Goal: Transaction & Acquisition: Purchase product/service

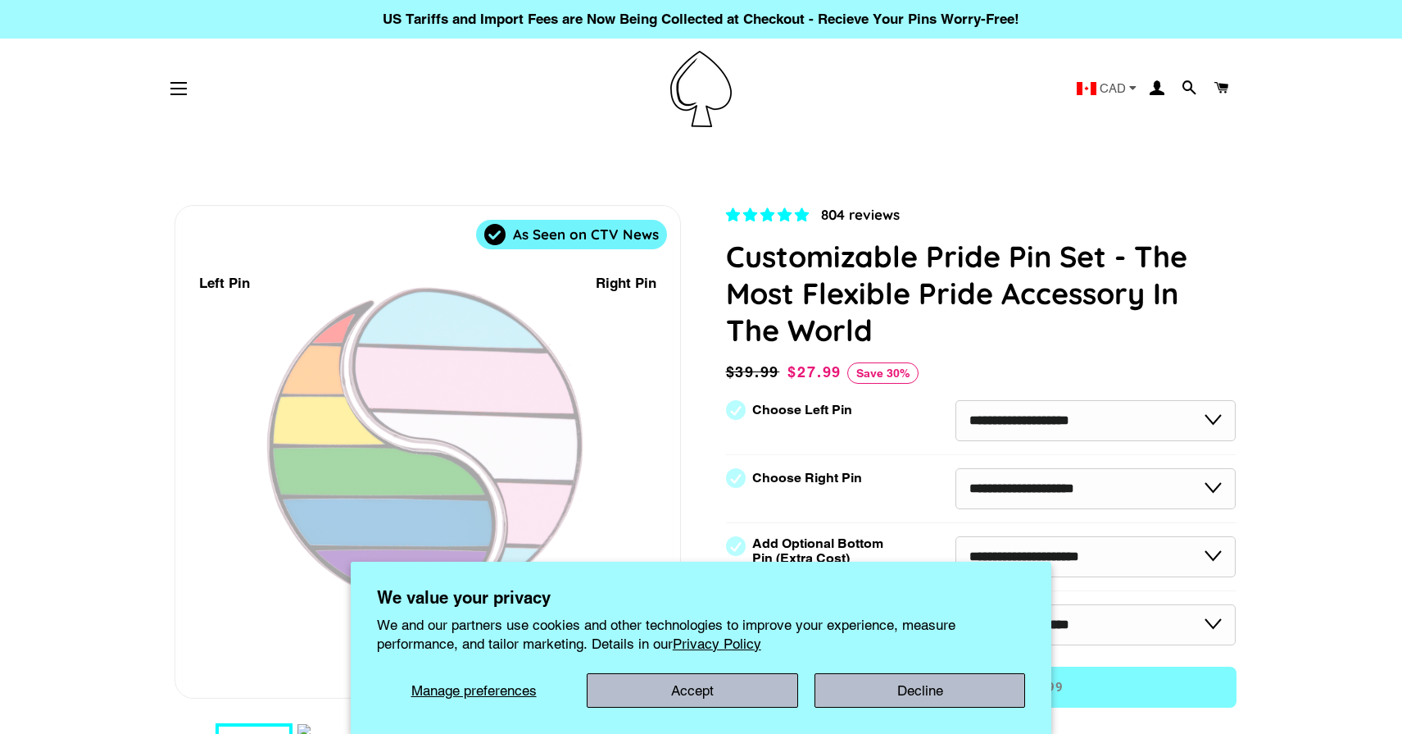
select select "**********"
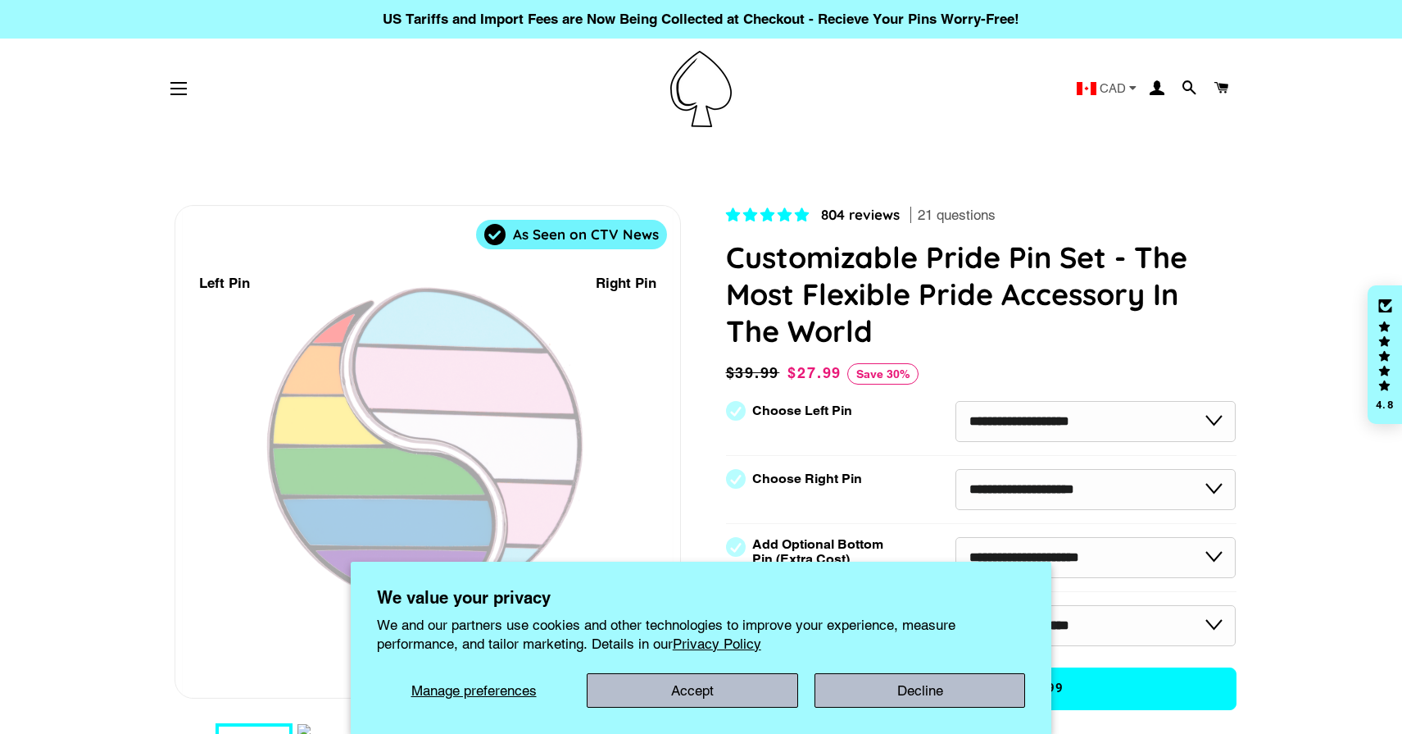
select select "**********"
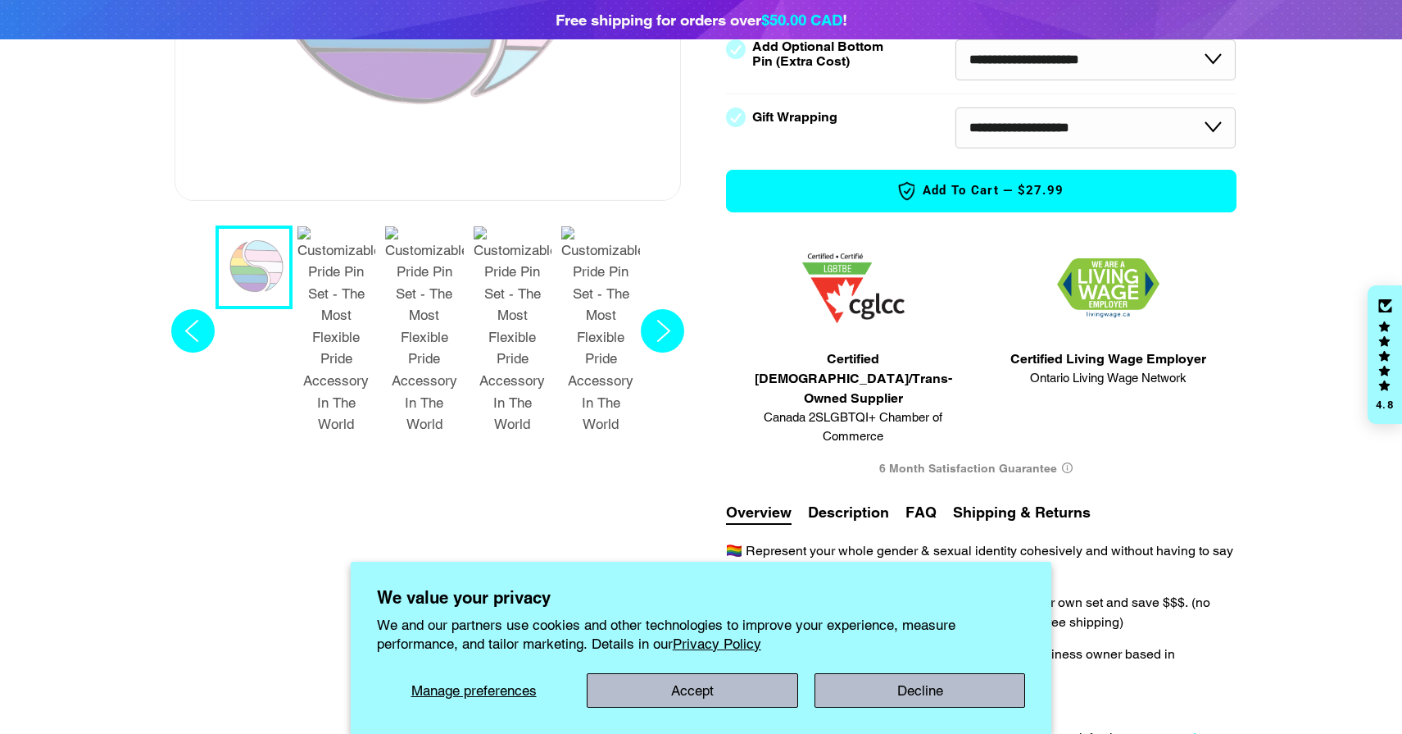
scroll to position [538, 0]
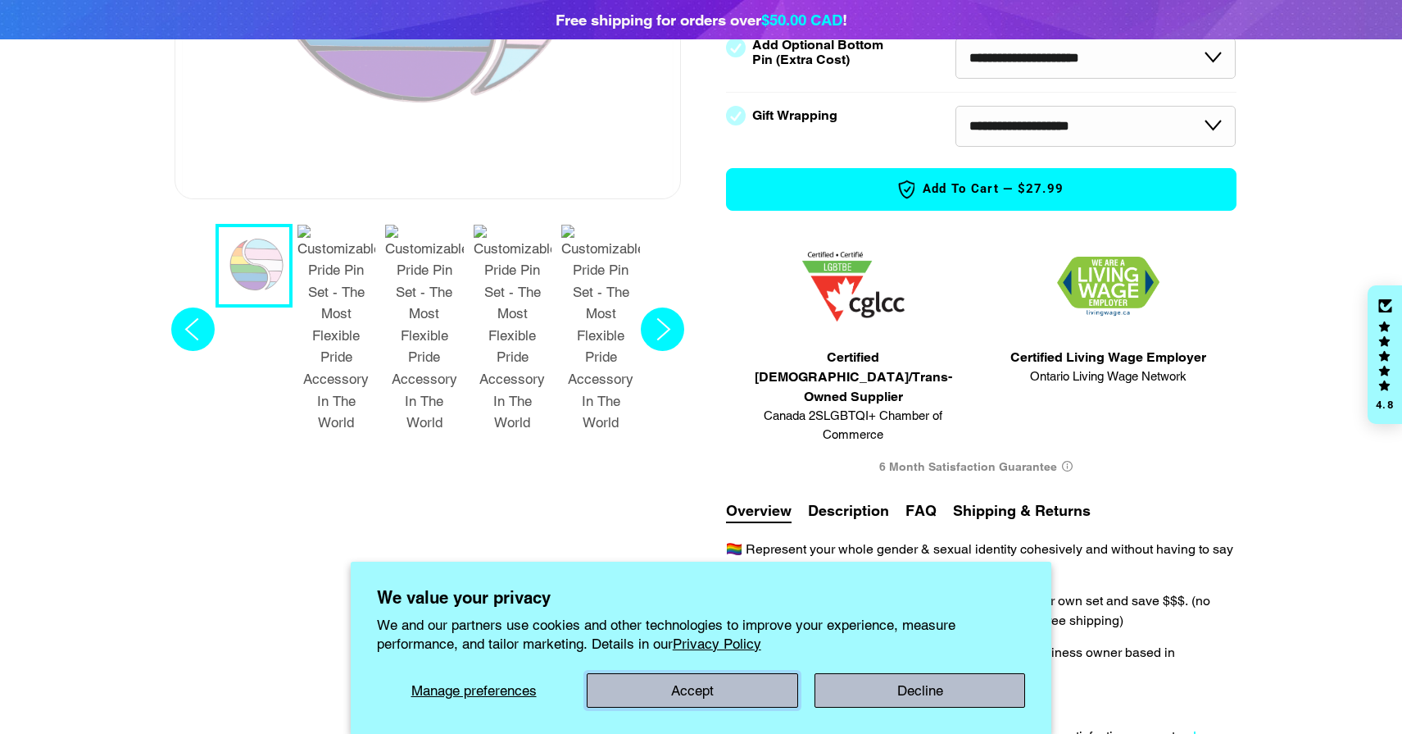
click at [730, 685] on button "Accept" at bounding box center [692, 690] width 211 height 34
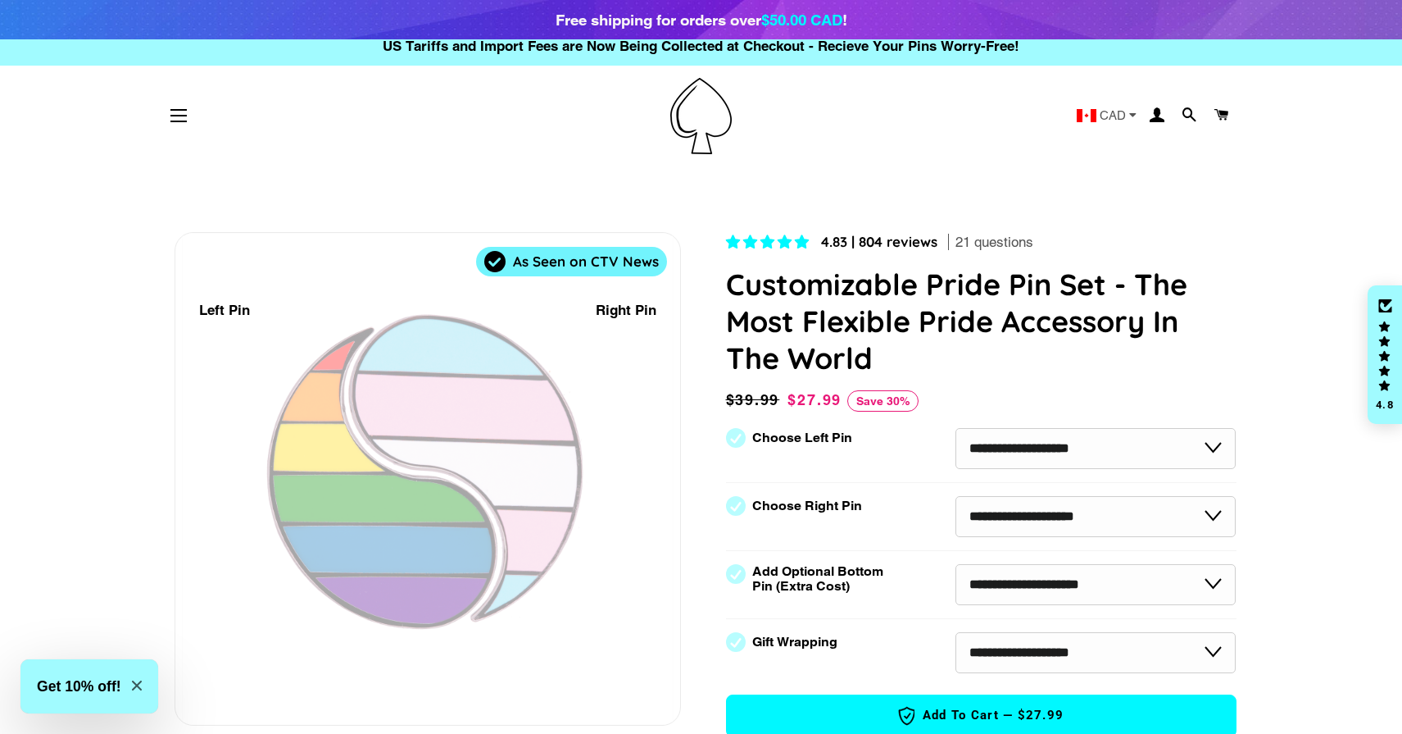
scroll to position [0, 0]
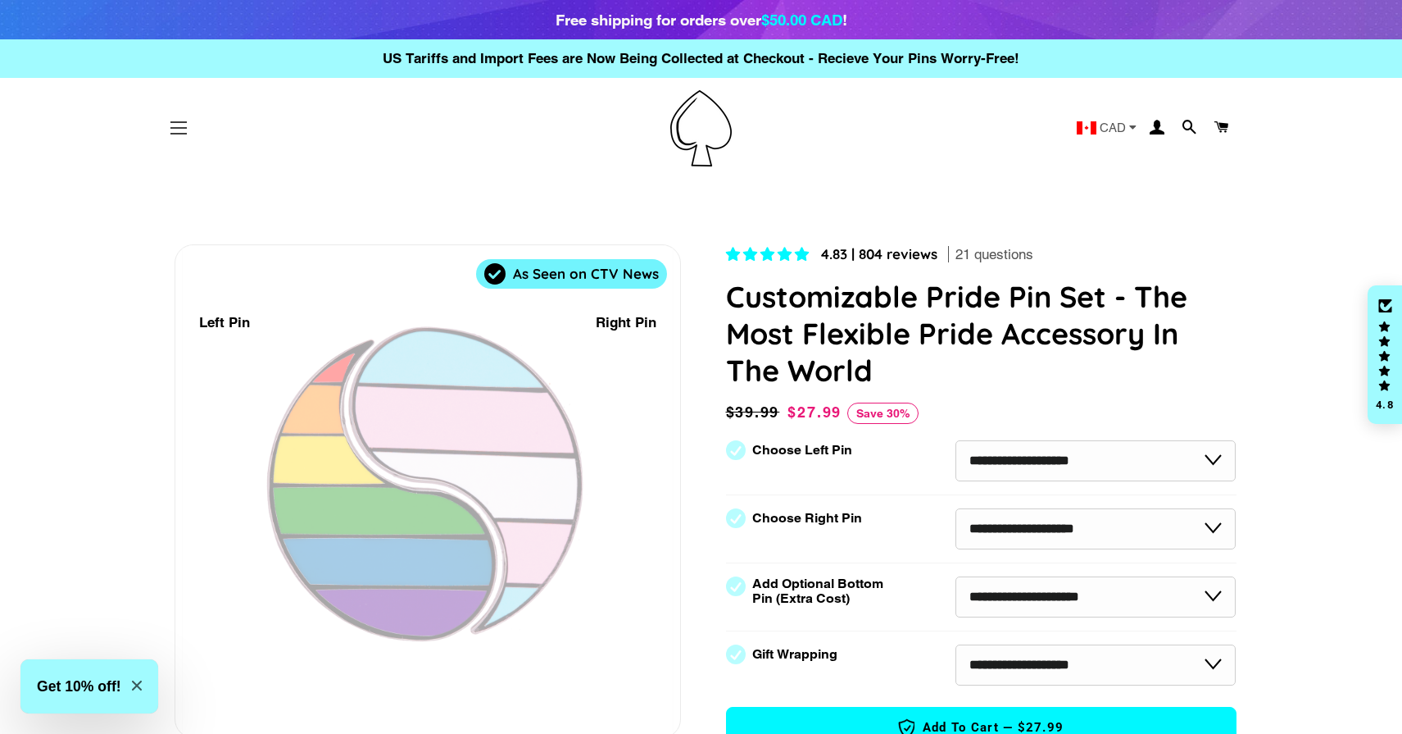
click at [182, 133] on span "button" at bounding box center [178, 134] width 16 height 2
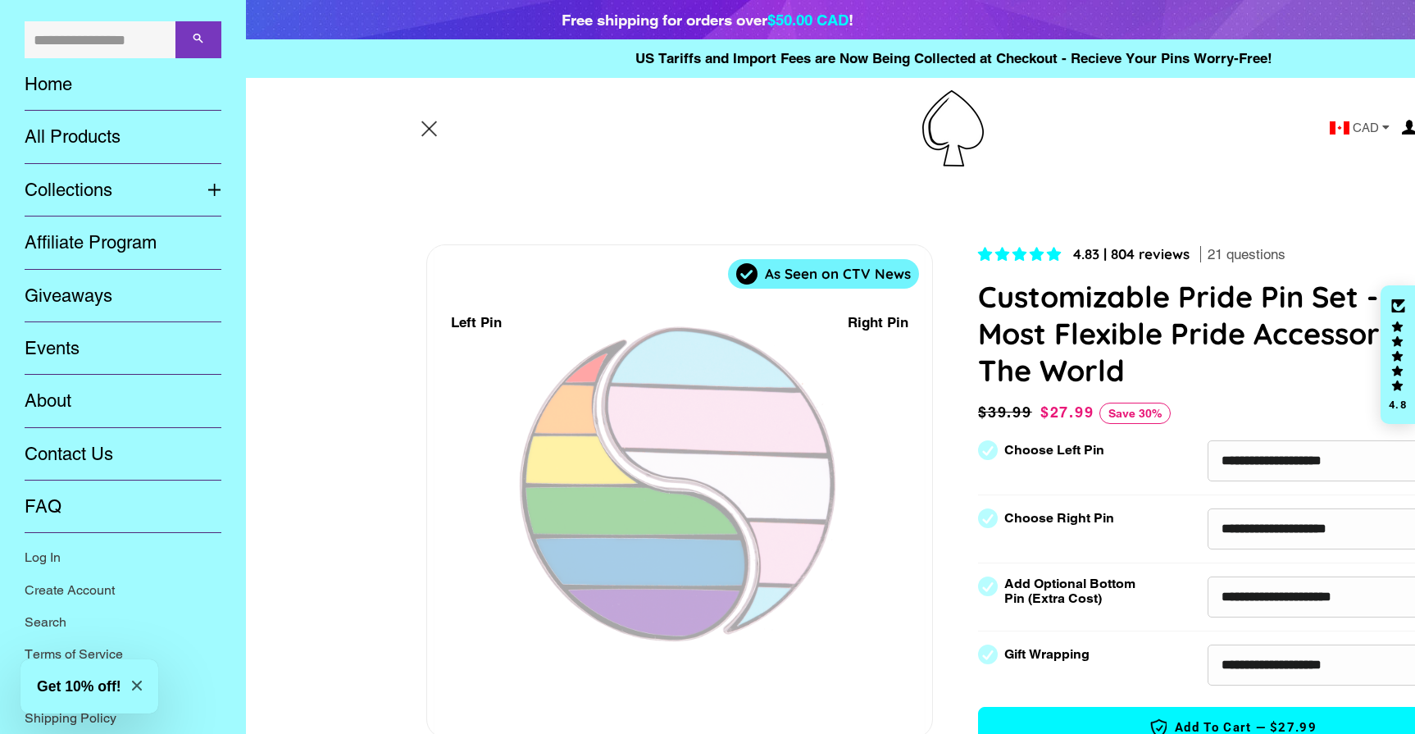
click at [425, 130] on span "button" at bounding box center [429, 129] width 16 height 16
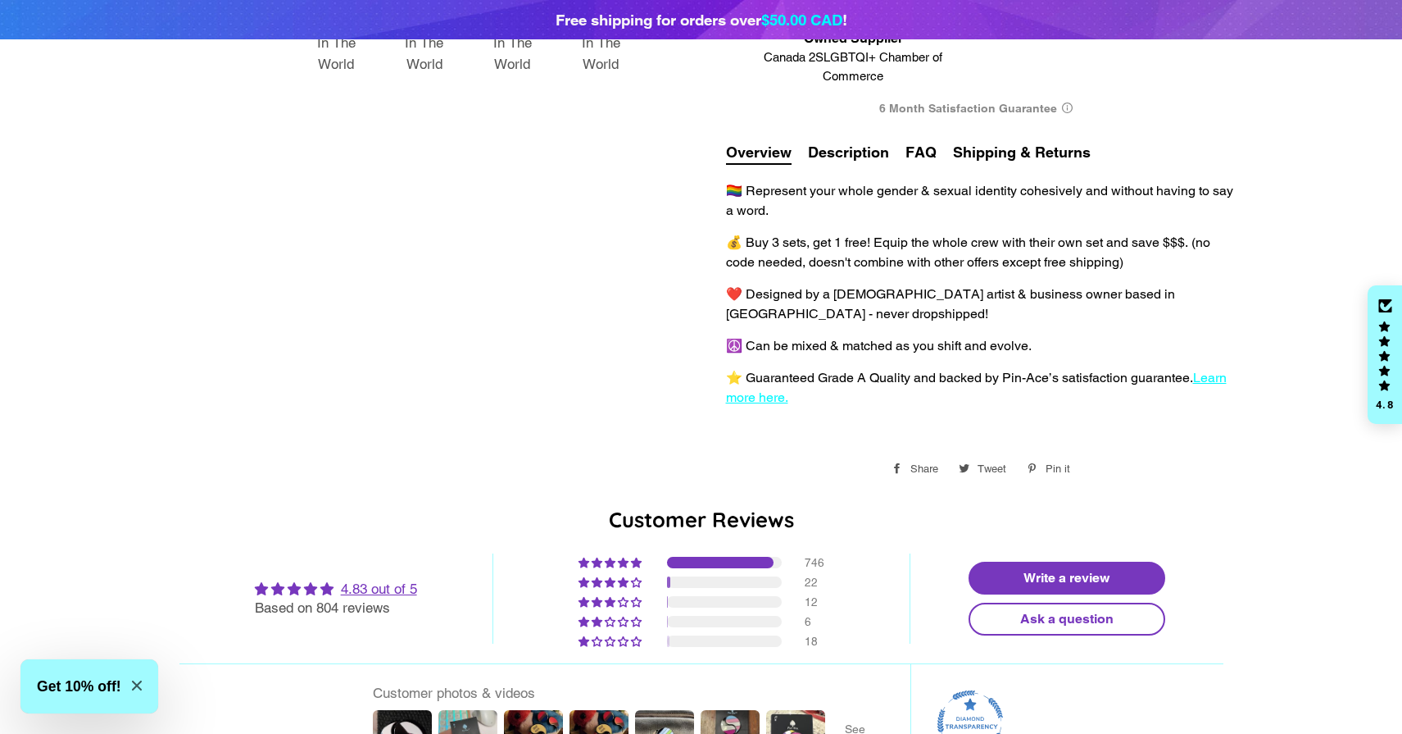
scroll to position [921, 0]
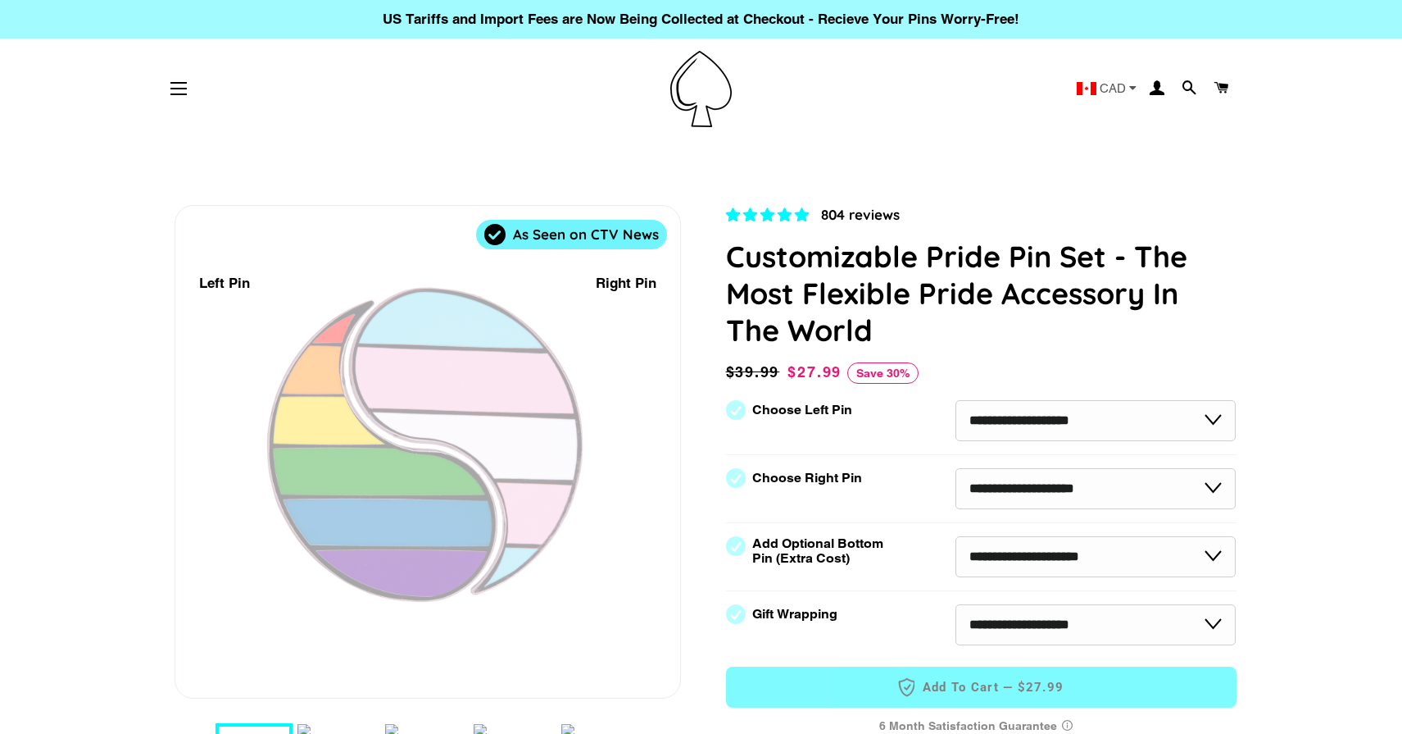
select select "**********"
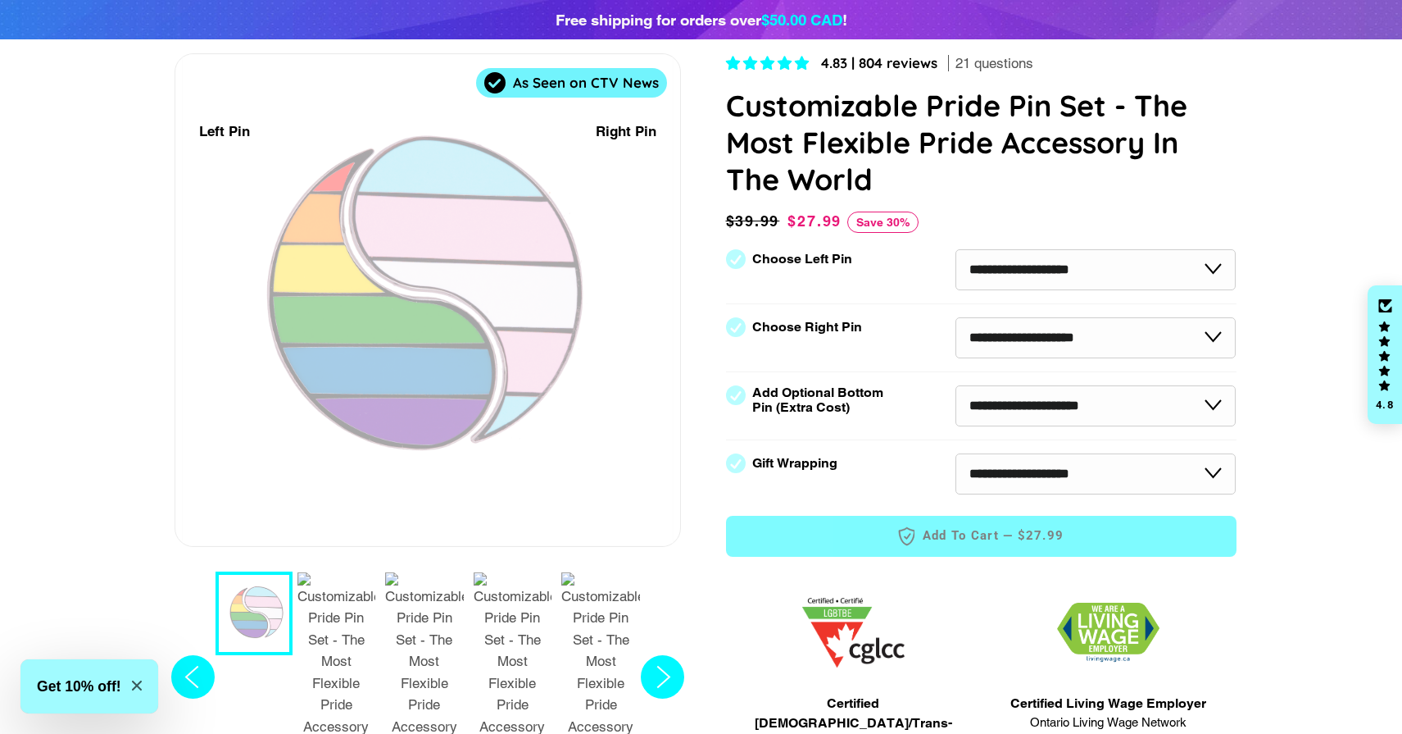
scroll to position [286, 0]
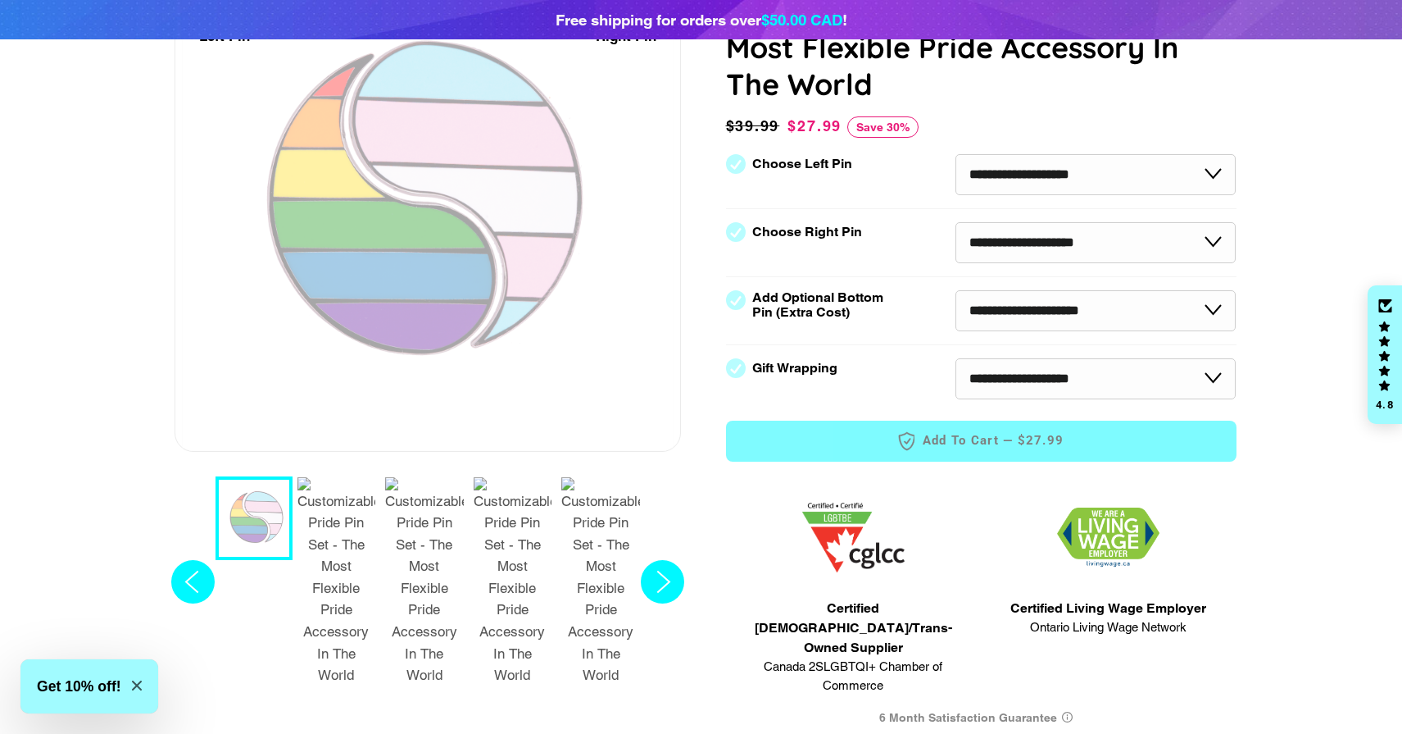
click at [351, 520] on img "2 / 7" at bounding box center [337, 581] width 79 height 209
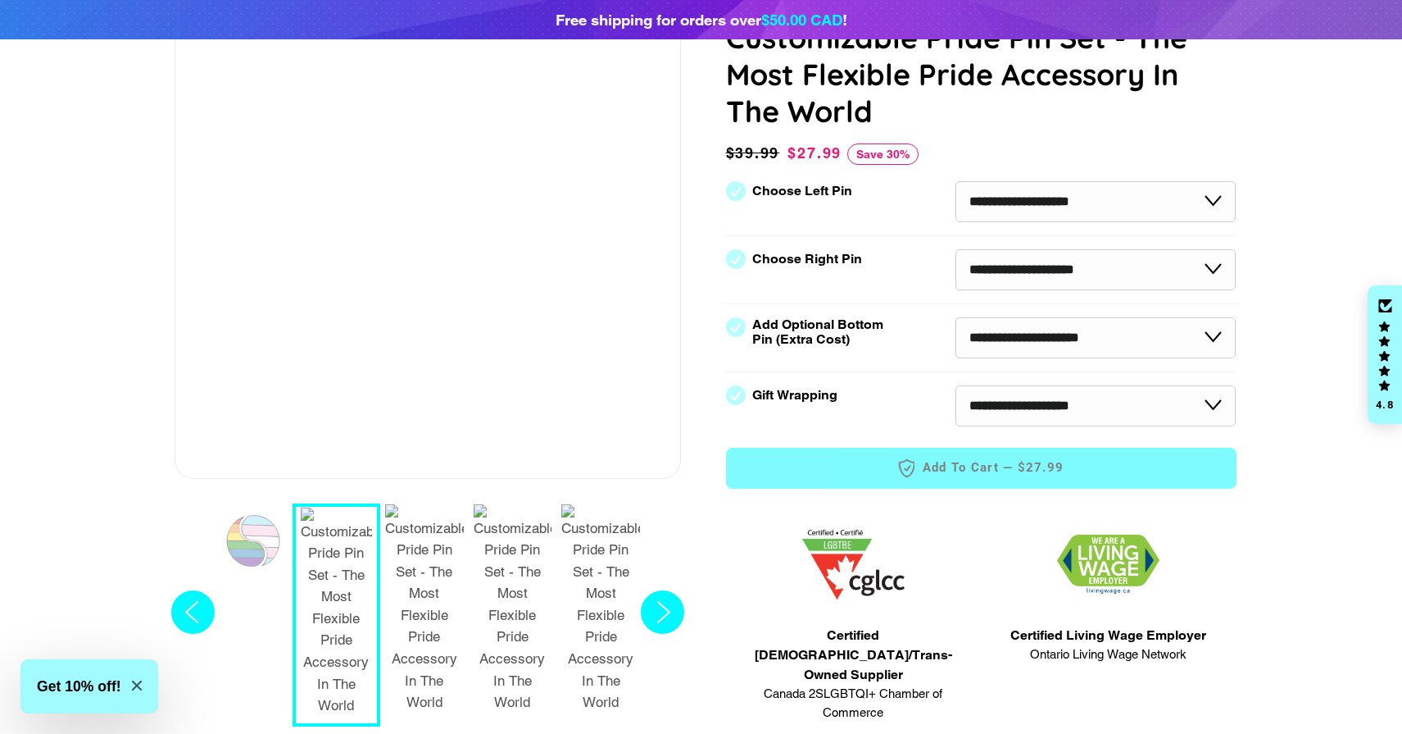
scroll to position [257, 0]
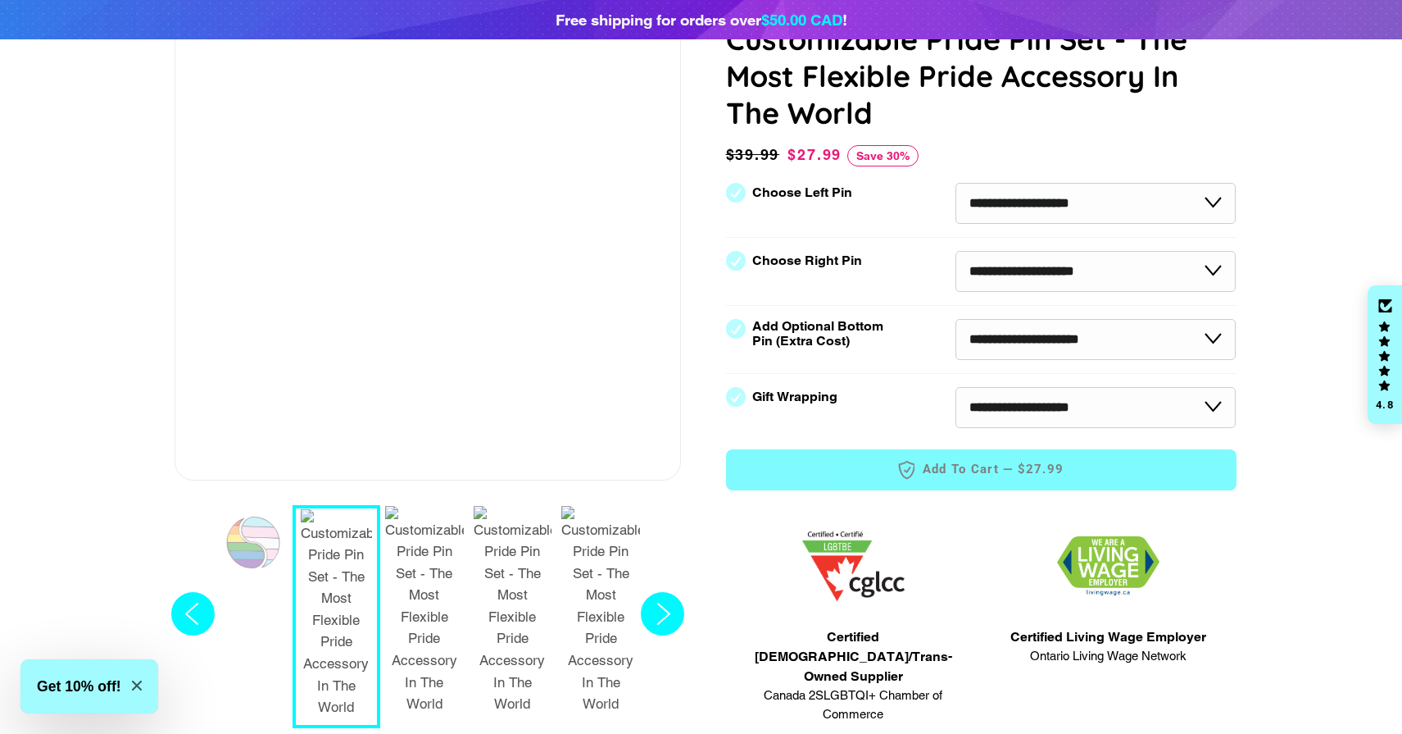
click at [434, 550] on img "3 / 7" at bounding box center [424, 610] width 79 height 209
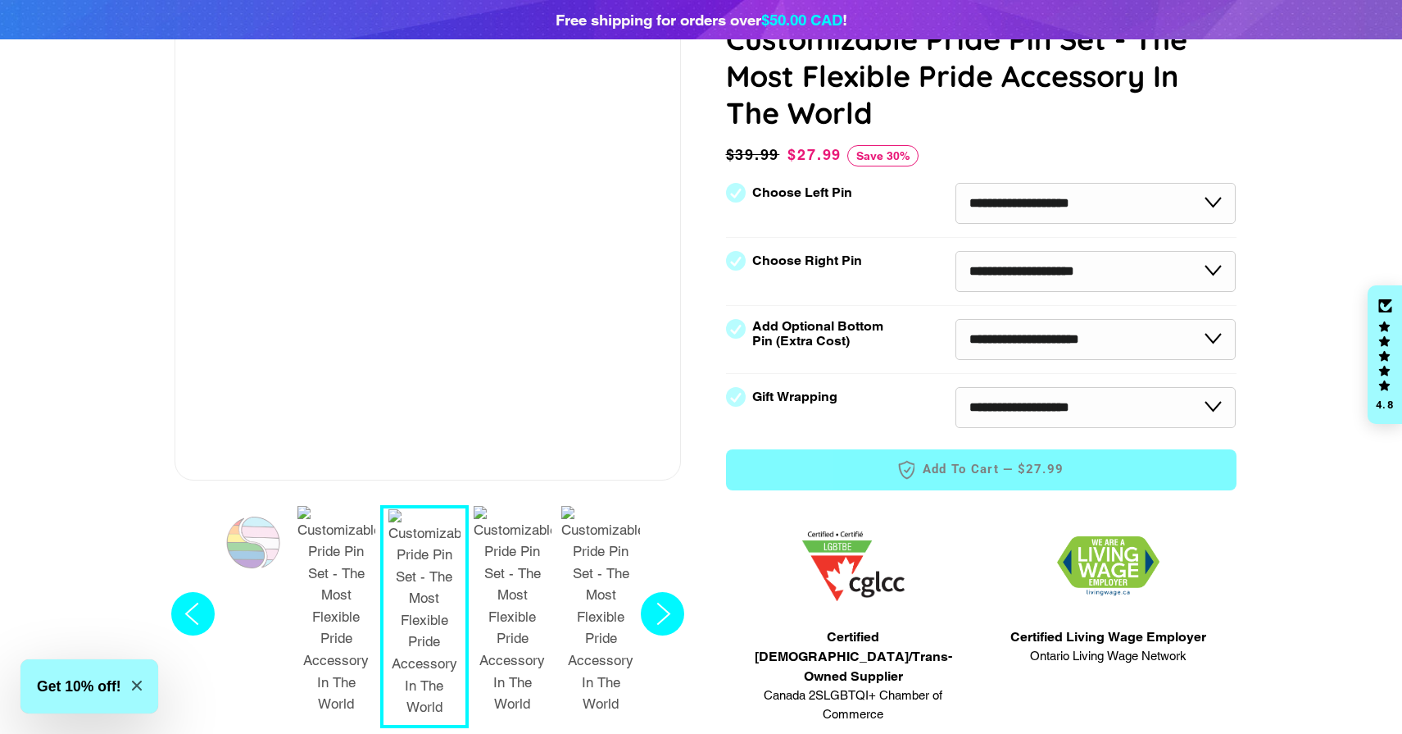
click at [535, 548] on img "4 / 7" at bounding box center [513, 610] width 79 height 209
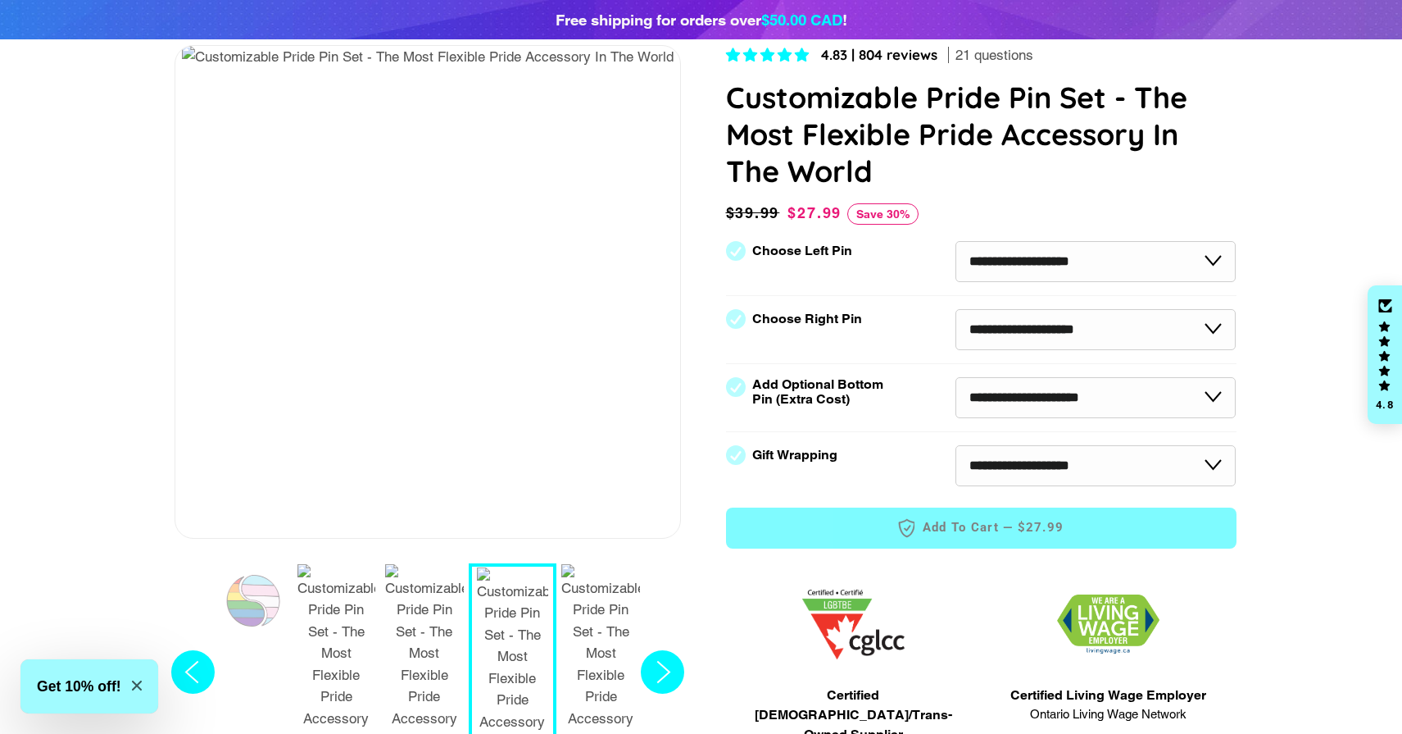
scroll to position [189, 0]
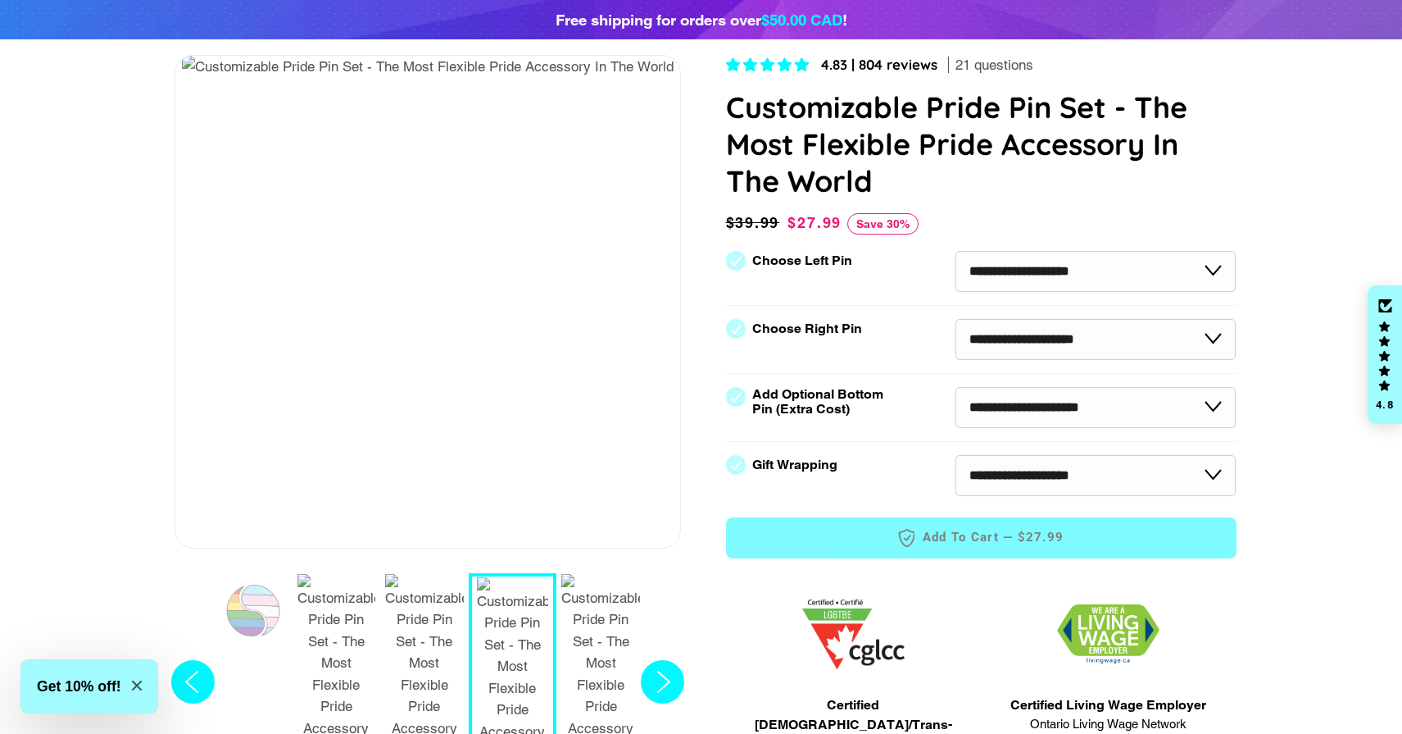
click at [602, 615] on img "5 / 7" at bounding box center [600, 678] width 79 height 209
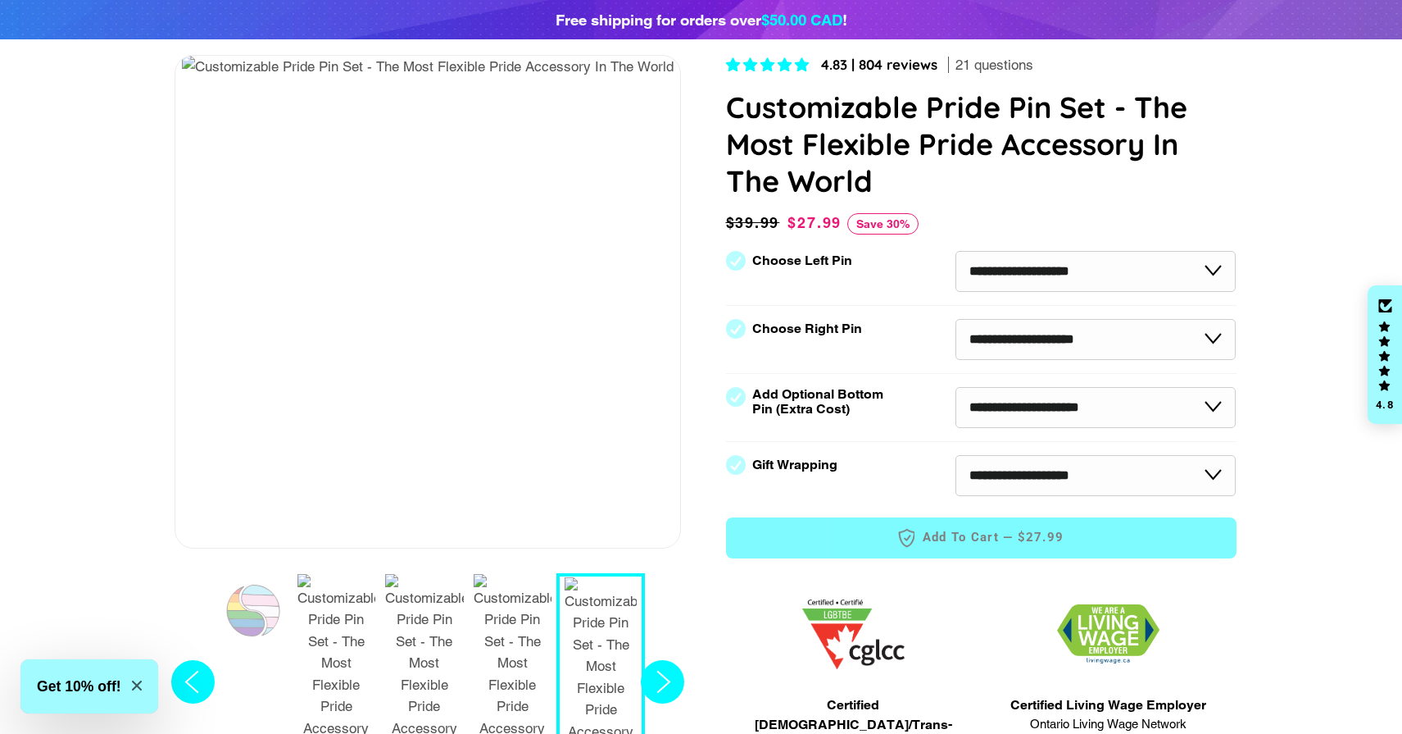
click at [661, 660] on circle "Next slide" at bounding box center [662, 681] width 43 height 43
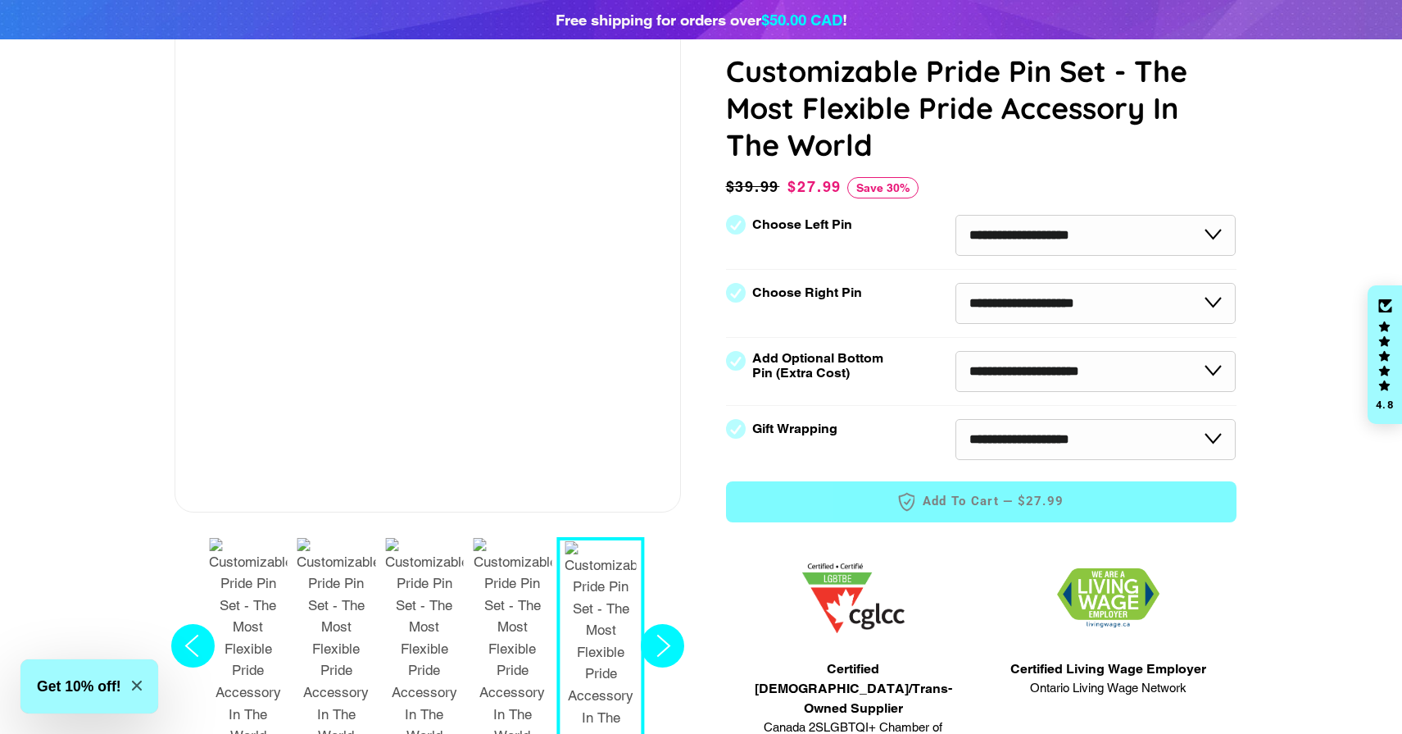
scroll to position [196, 0]
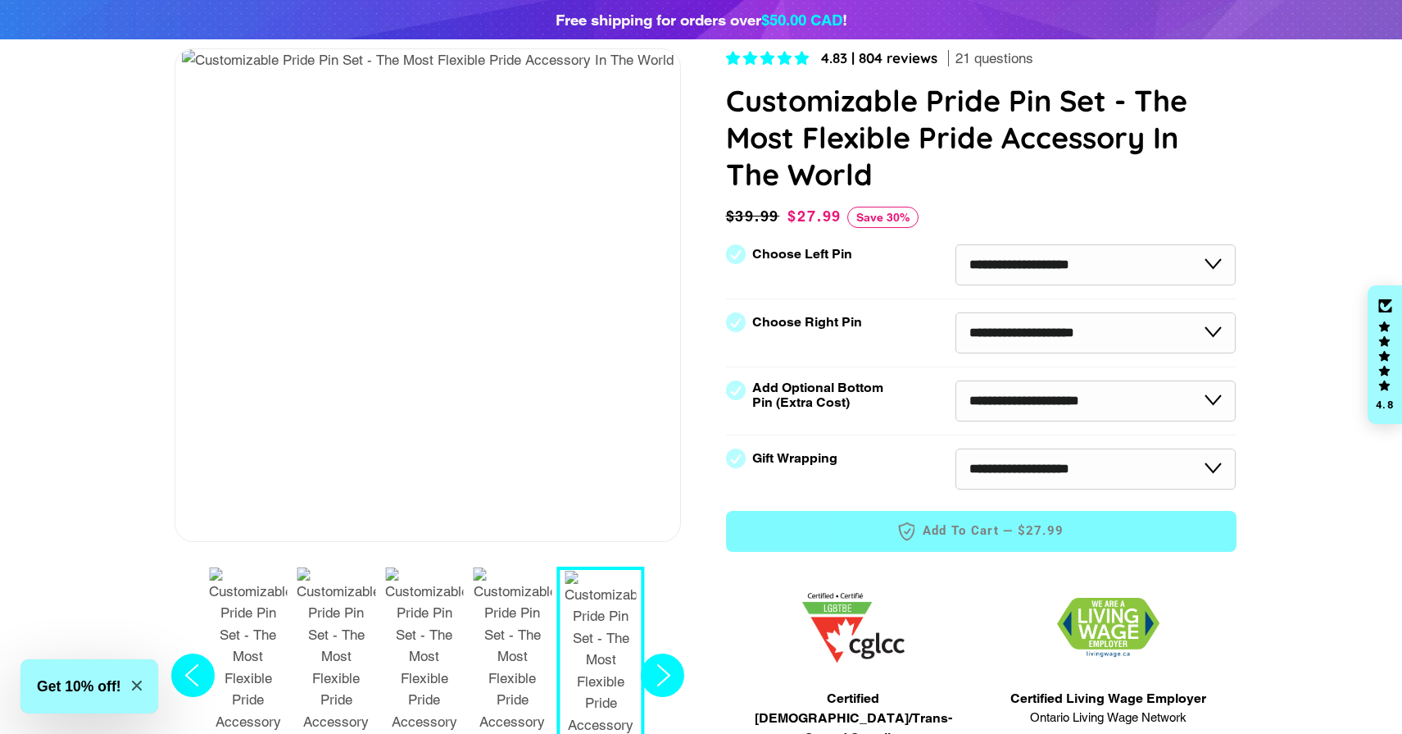
click at [196, 653] on circle "Previous slide" at bounding box center [192, 674] width 43 height 43
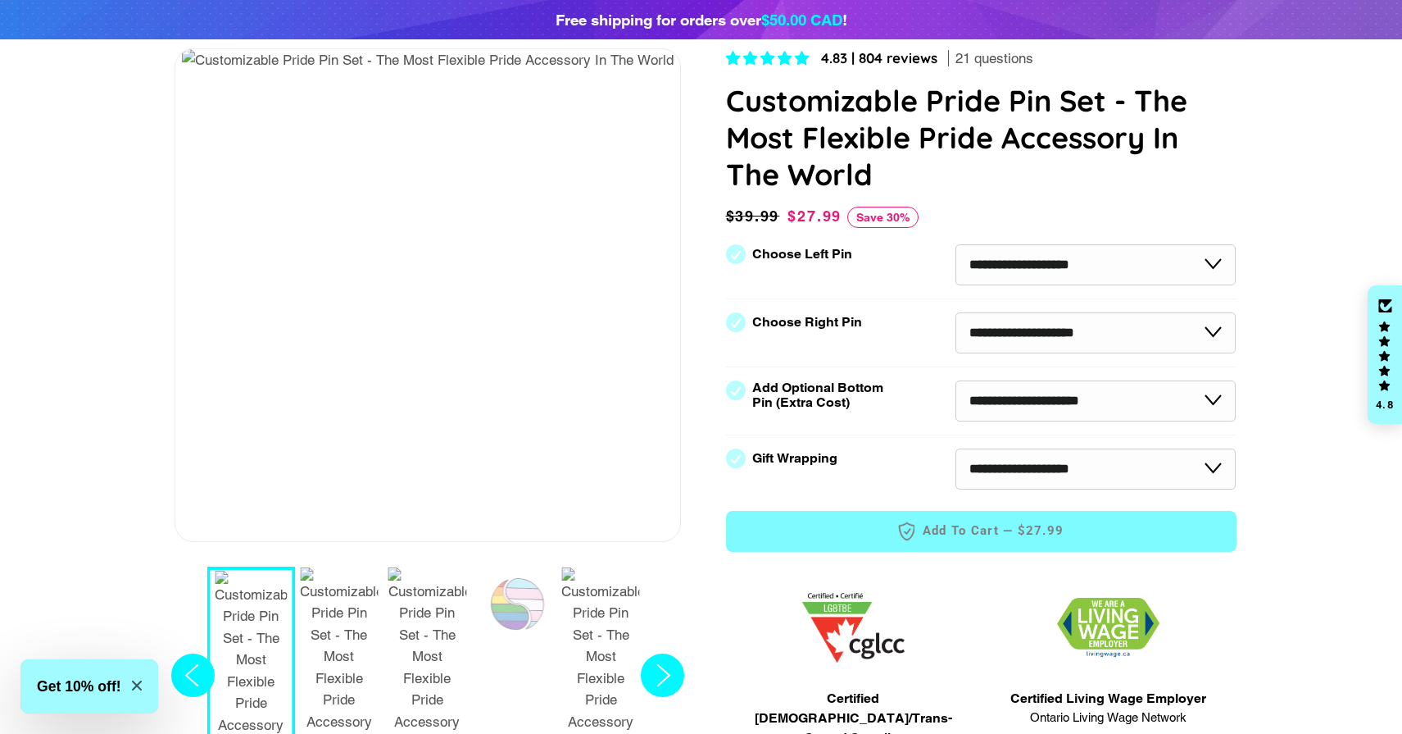
click at [352, 611] on img "6 / 7" at bounding box center [339, 671] width 79 height 209
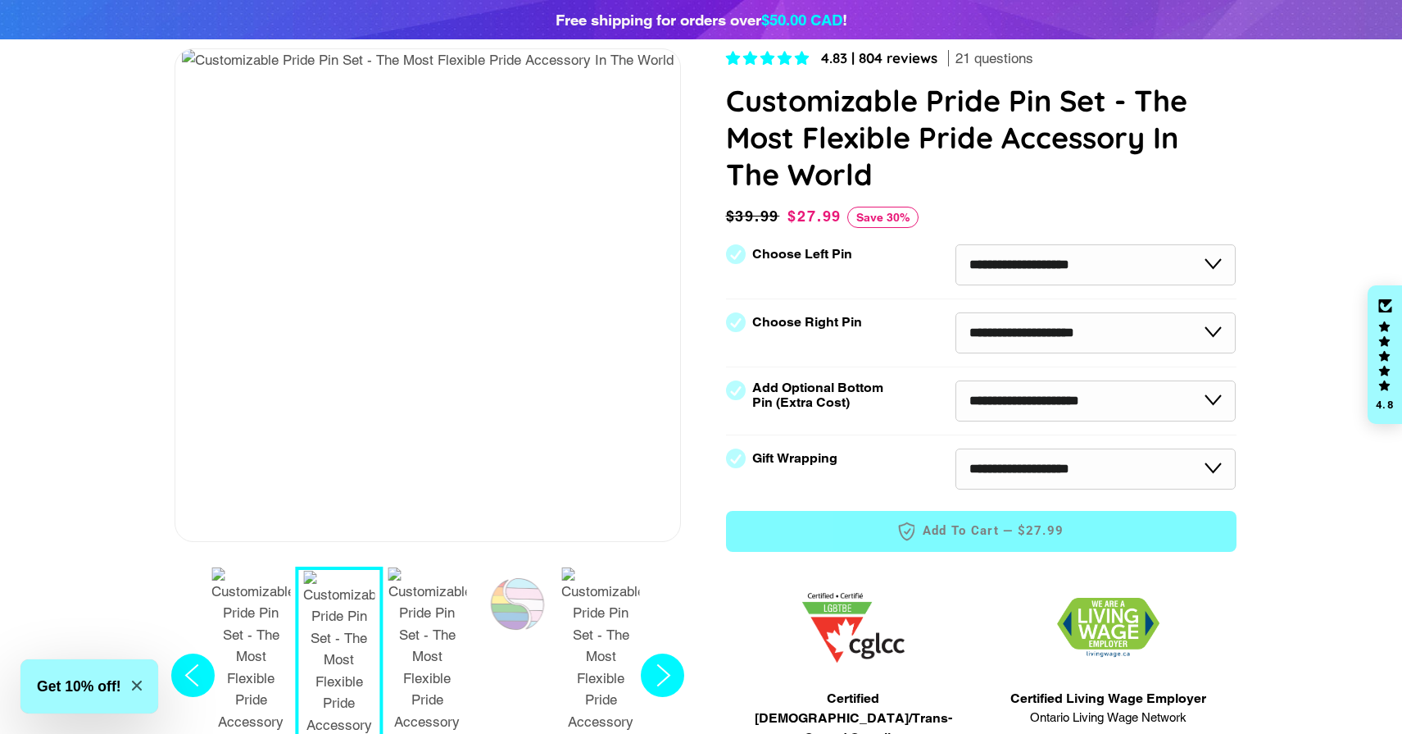
click at [418, 616] on img "7 / 7" at bounding box center [428, 671] width 79 height 209
click at [663, 653] on circle "Next slide" at bounding box center [662, 674] width 43 height 43
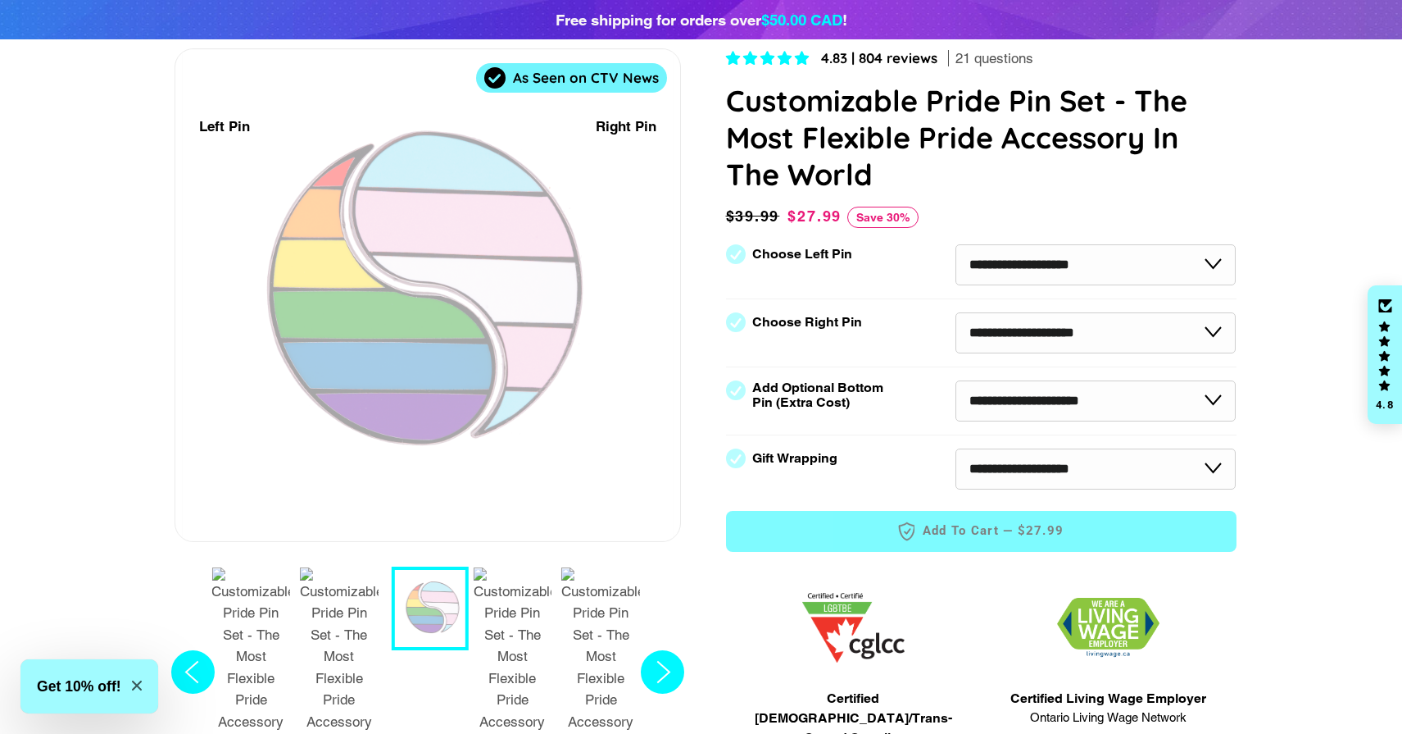
click at [663, 650] on circle "Next slide" at bounding box center [662, 671] width 43 height 43
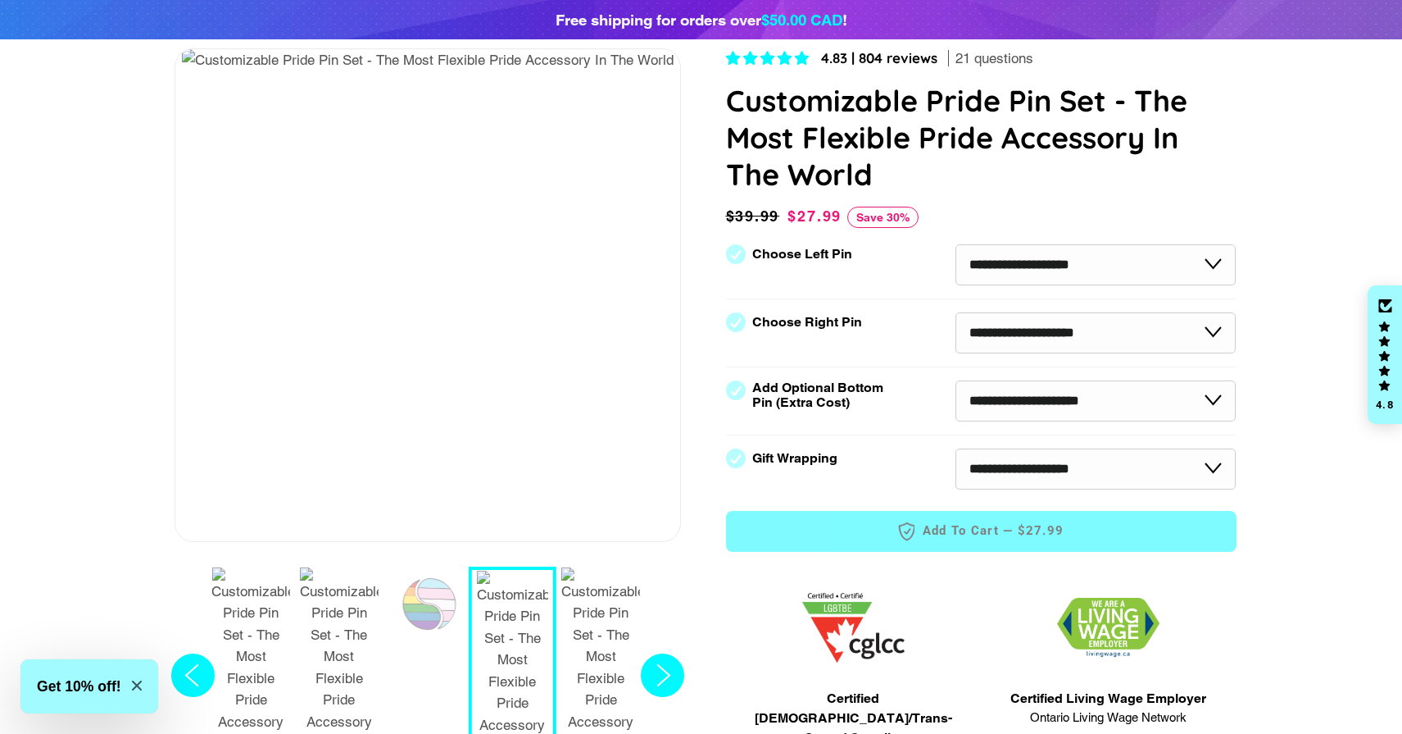
click at [663, 653] on circle "Next slide" at bounding box center [662, 674] width 43 height 43
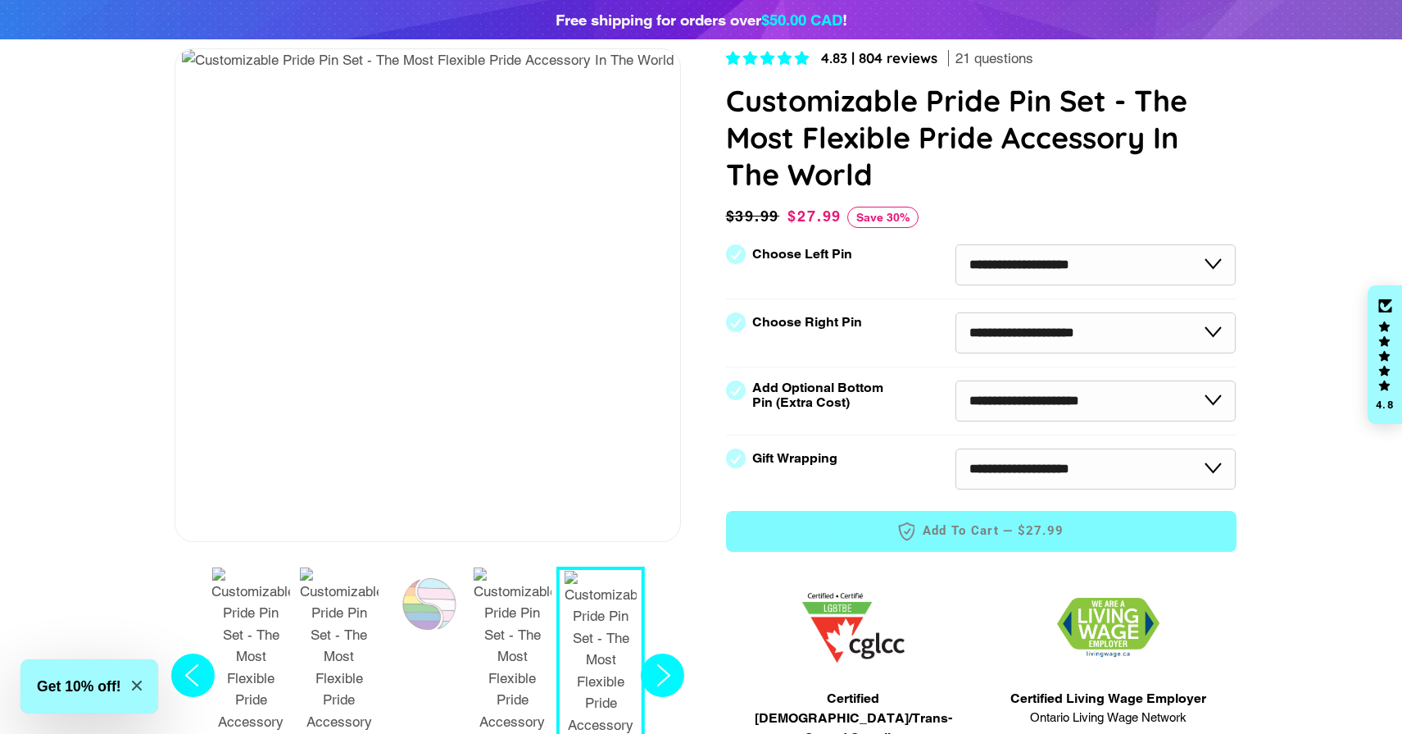
click at [663, 653] on circle "Next slide" at bounding box center [662, 674] width 43 height 43
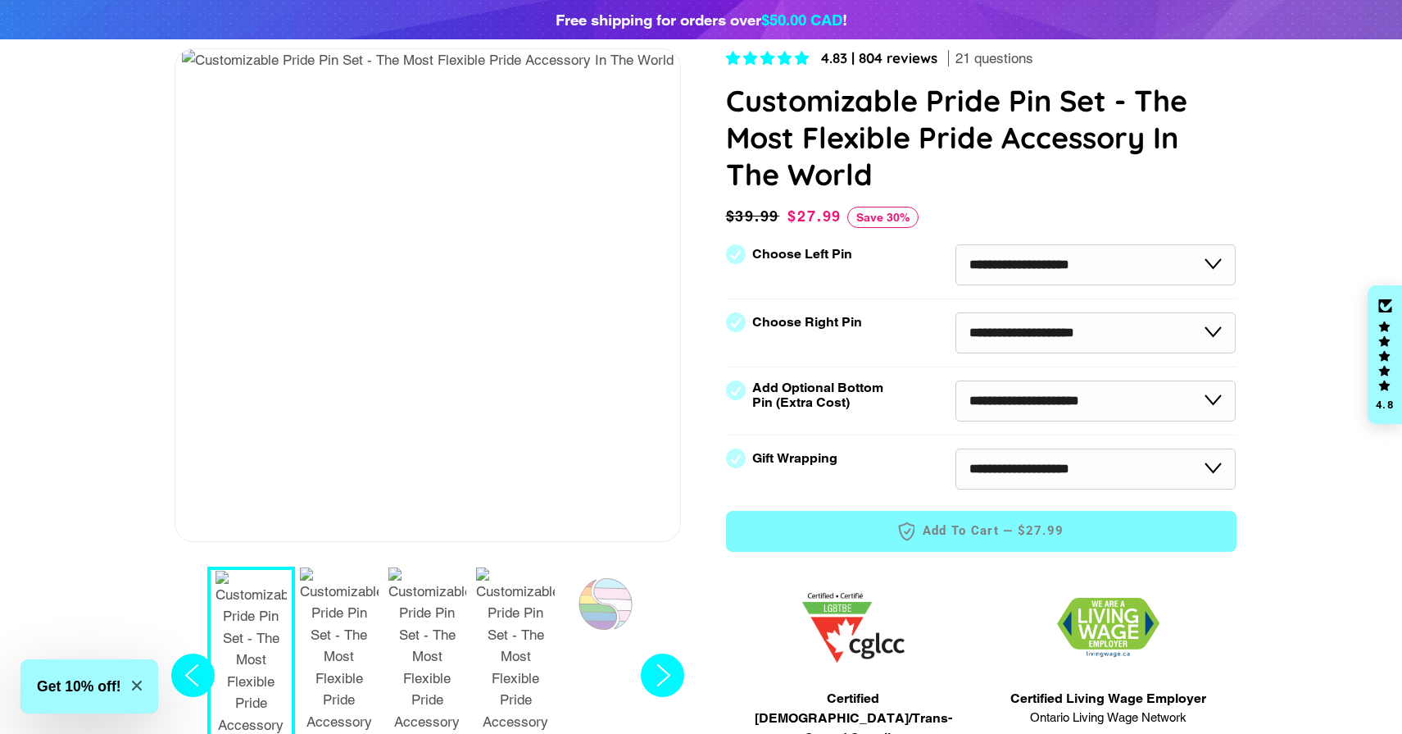
click at [663, 653] on circle "Next slide" at bounding box center [662, 674] width 43 height 43
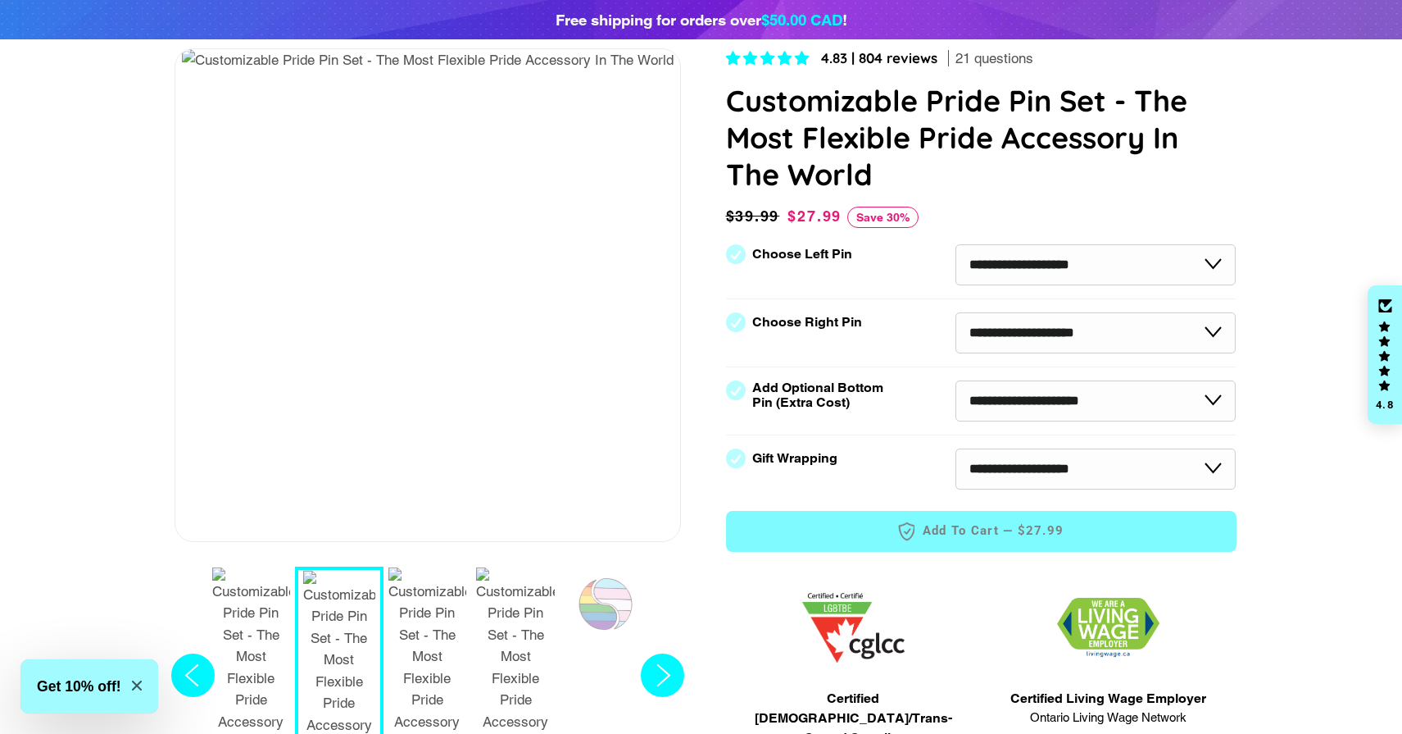
click at [663, 653] on circle "Next slide" at bounding box center [662, 674] width 43 height 43
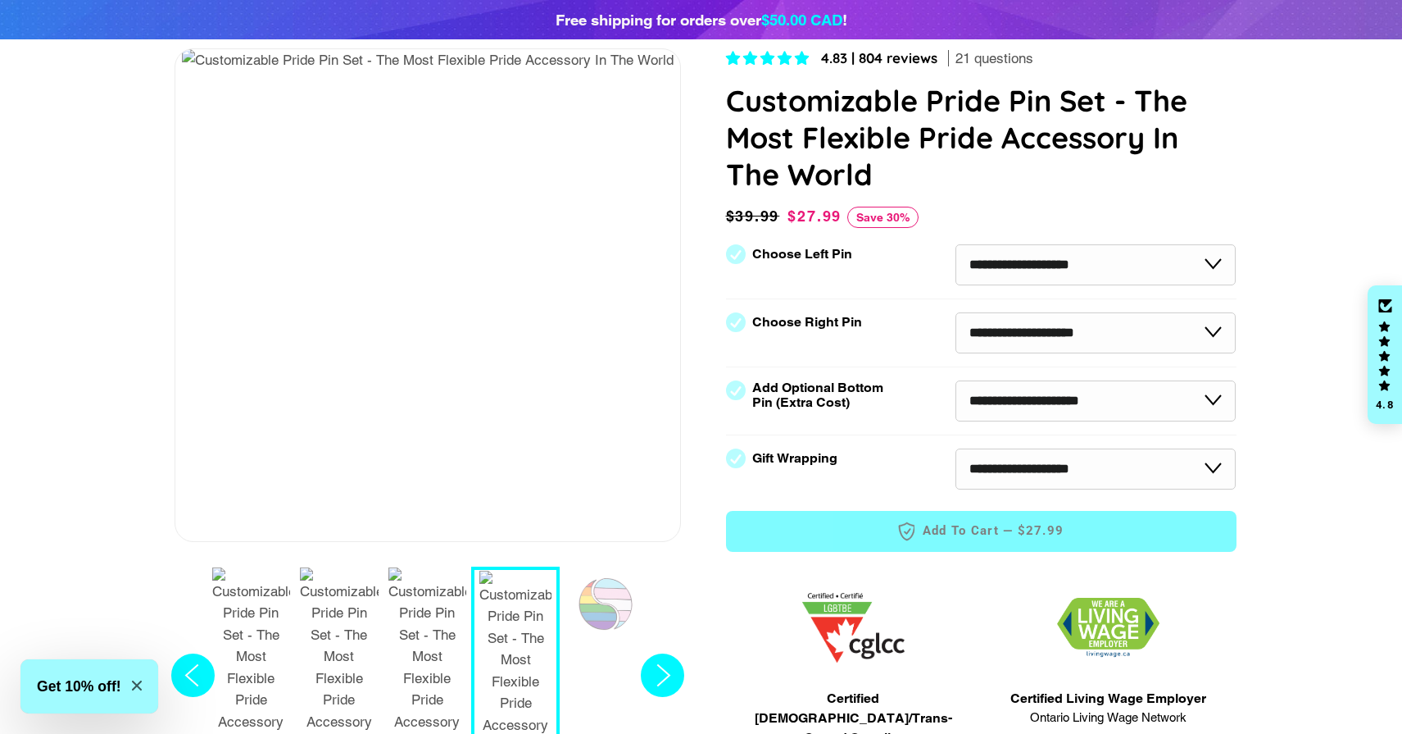
click at [663, 653] on circle "Next slide" at bounding box center [662, 674] width 43 height 43
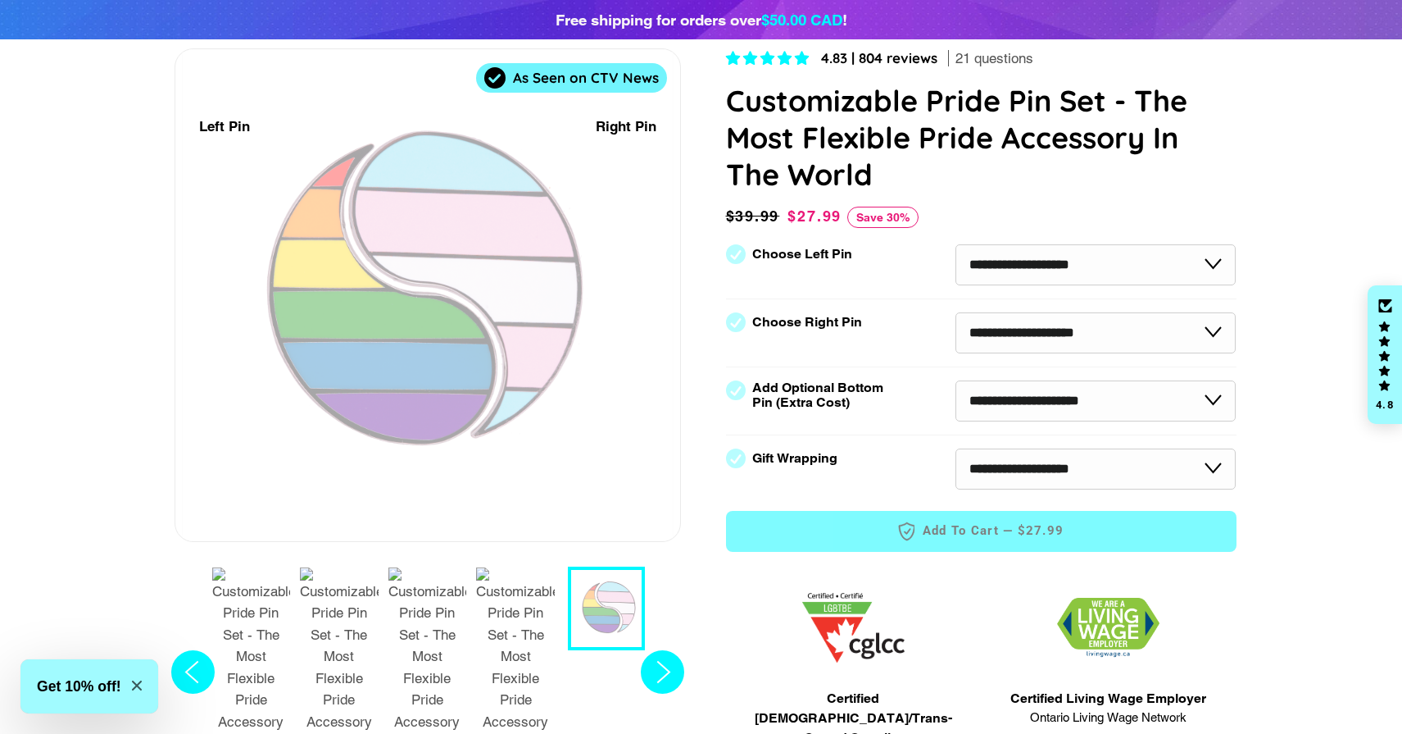
click at [663, 650] on circle "Next slide" at bounding box center [662, 671] width 43 height 43
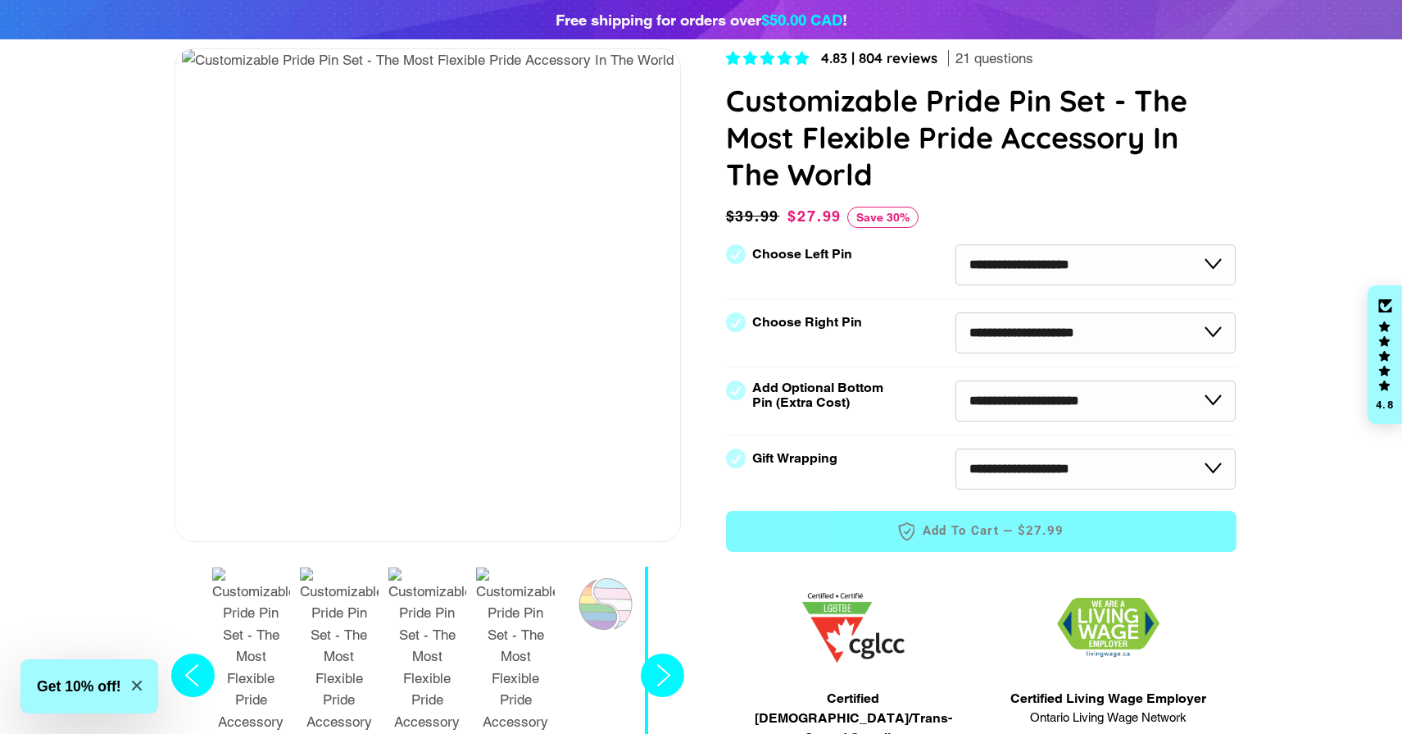
click at [663, 653] on circle "Next slide" at bounding box center [662, 674] width 43 height 43
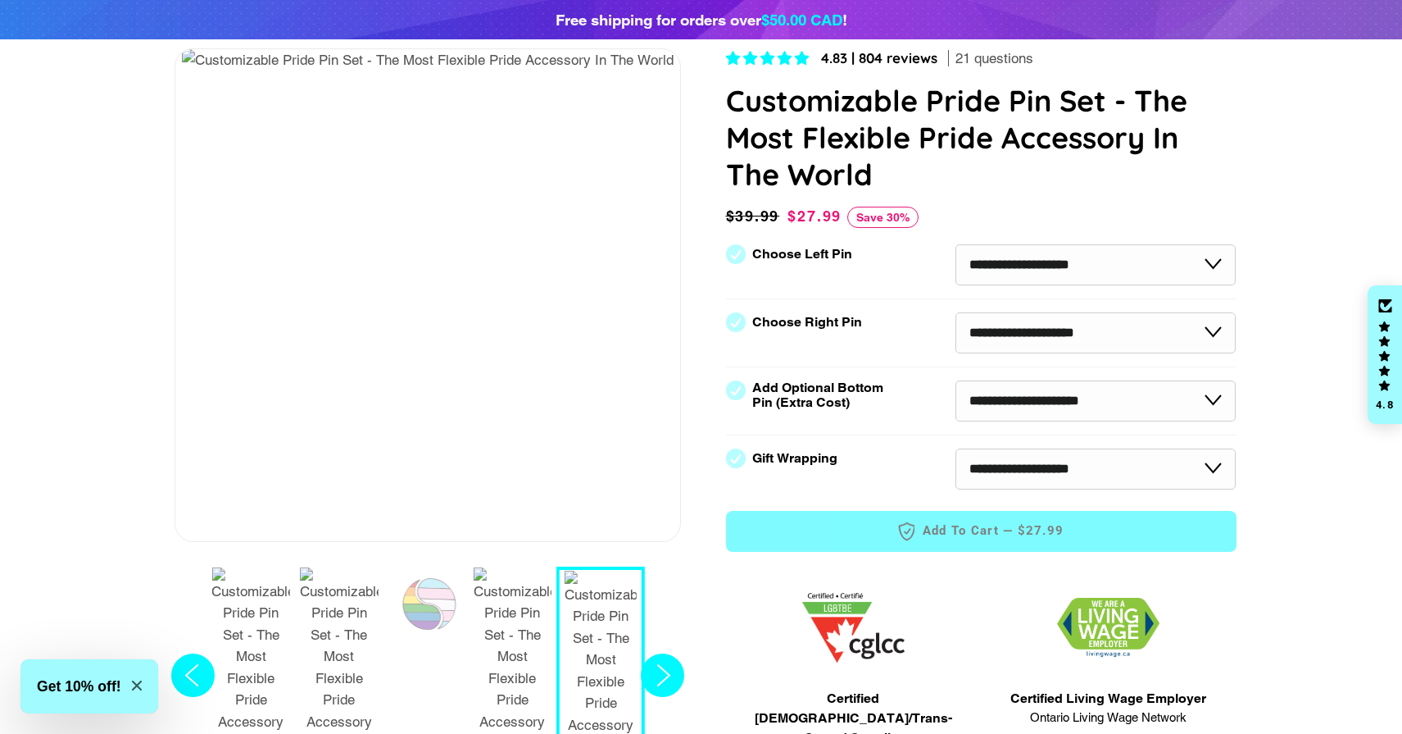
click at [663, 653] on circle "Next slide" at bounding box center [662, 674] width 43 height 43
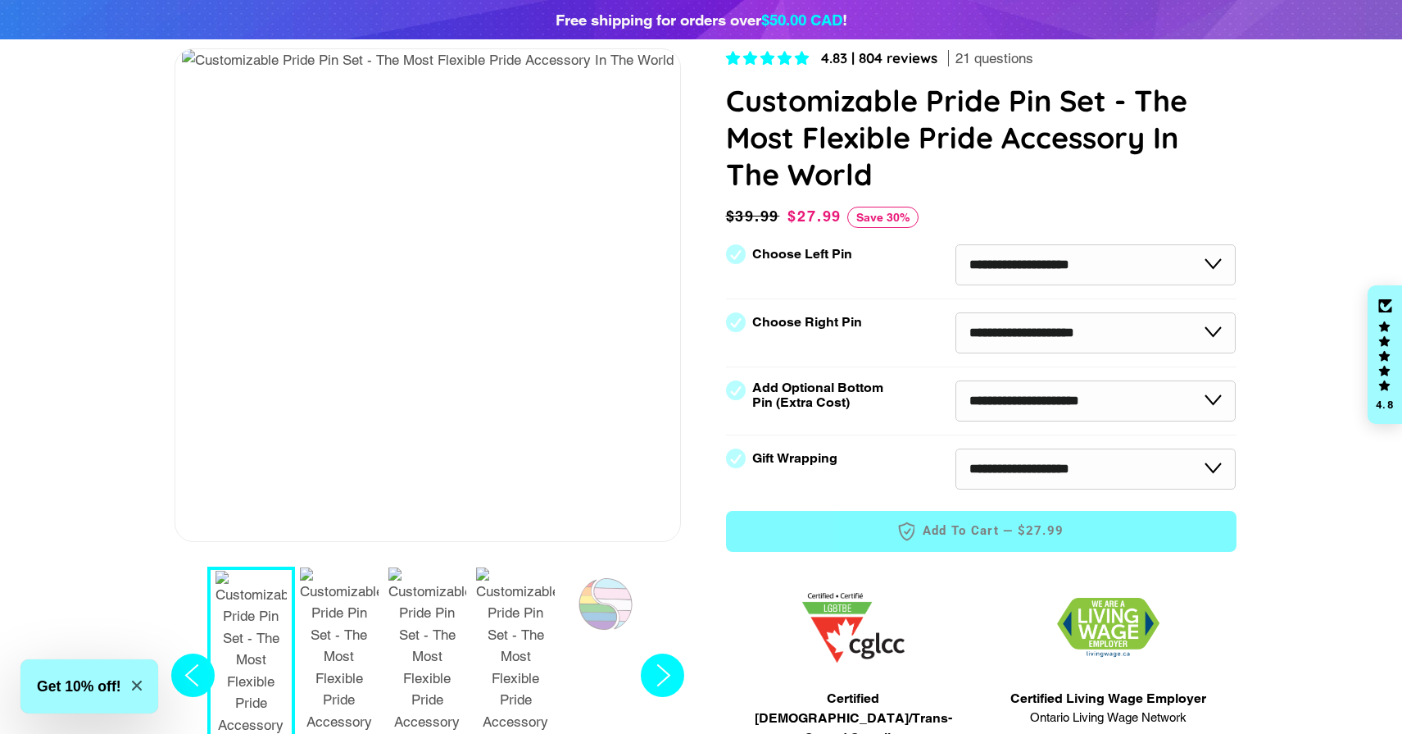
click at [663, 653] on circle "Next slide" at bounding box center [662, 674] width 43 height 43
